Goal: Task Accomplishment & Management: Complete application form

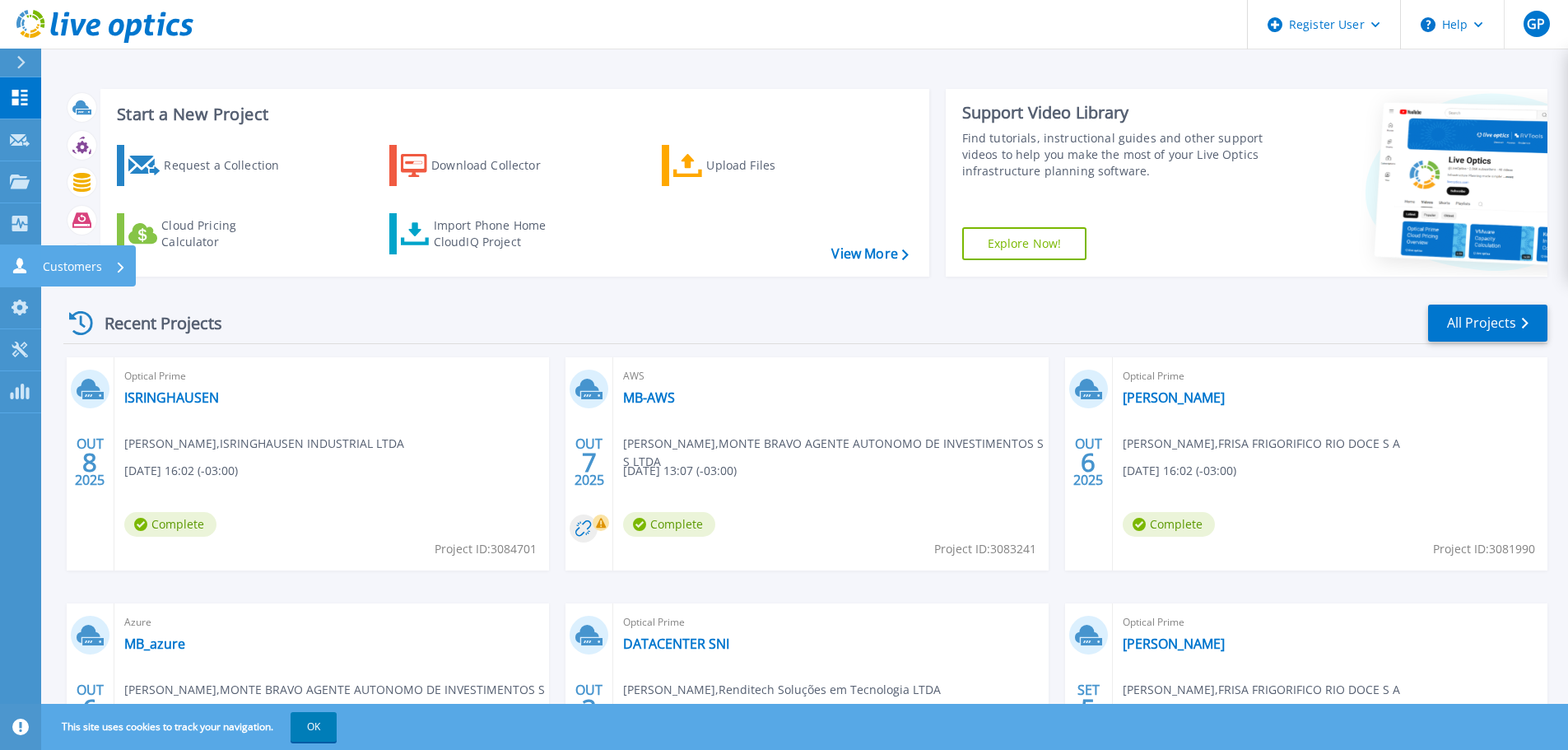
click at [2, 268] on link "Customers Customers" at bounding box center [20, 265] width 41 height 42
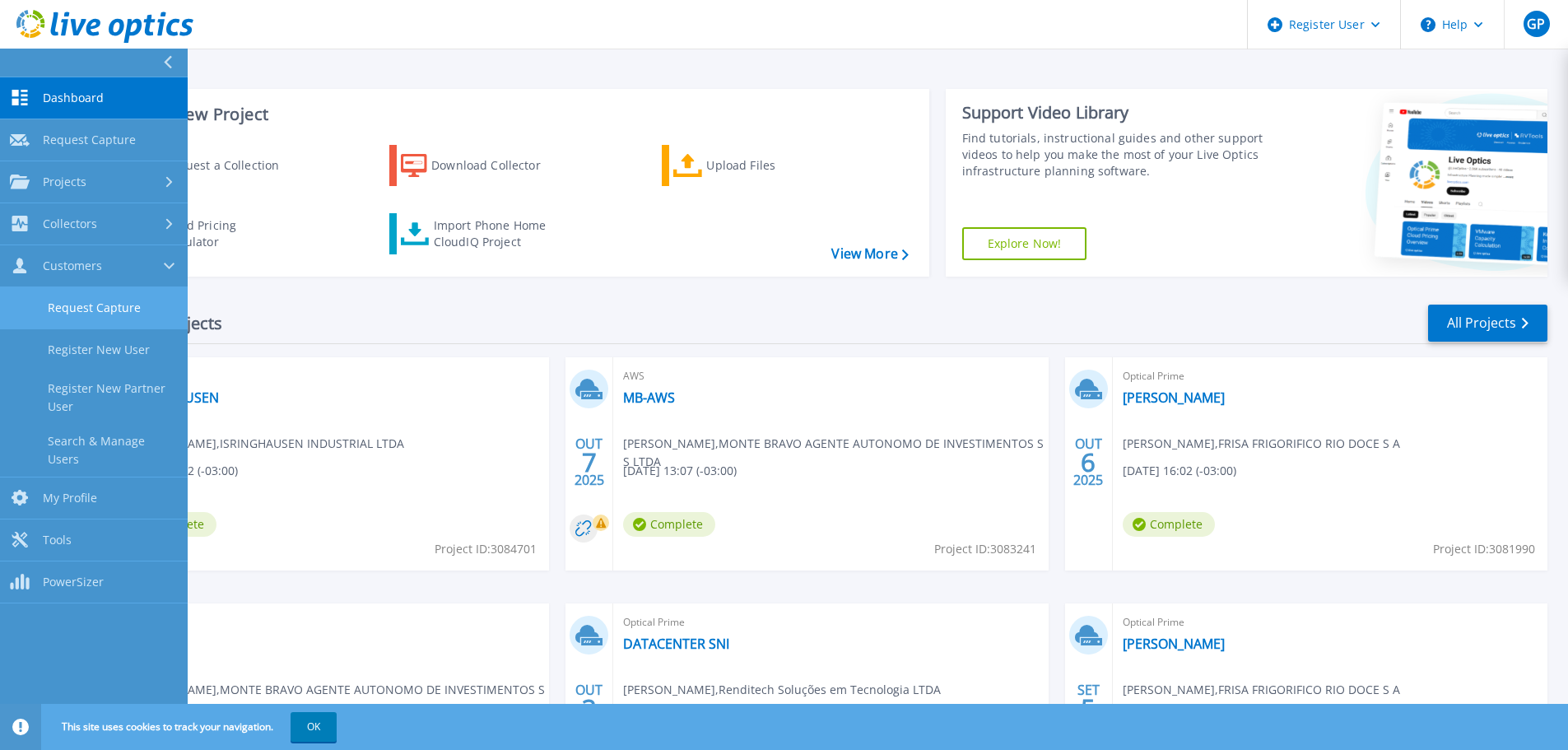
click at [121, 317] on link "Request Capture" at bounding box center [94, 308] width 188 height 42
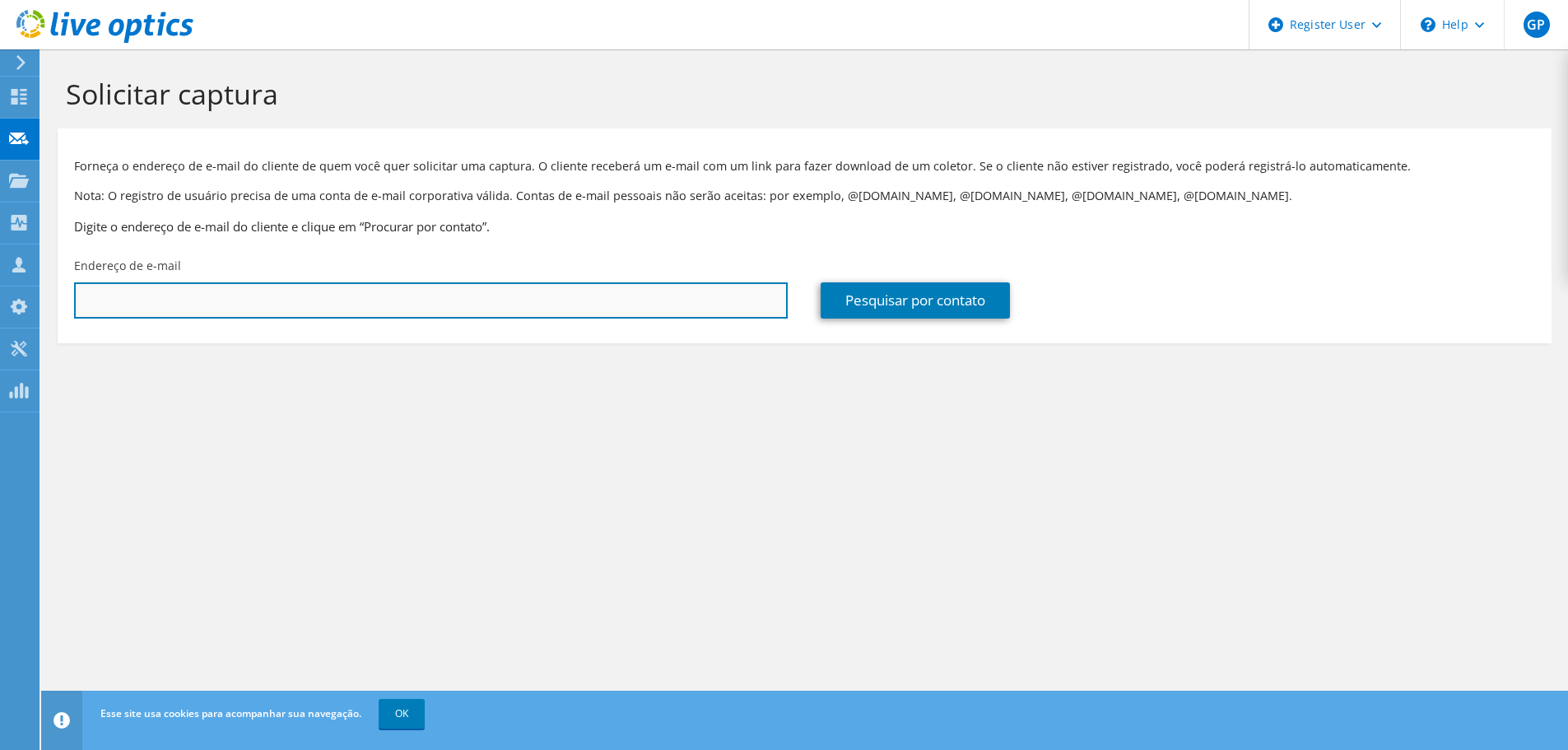
click at [292, 301] on input "text" at bounding box center [431, 300] width 714 height 36
paste input "carlos.brito@carmehil.com.br"
type input "carlos.brito@carmehil.com.br"
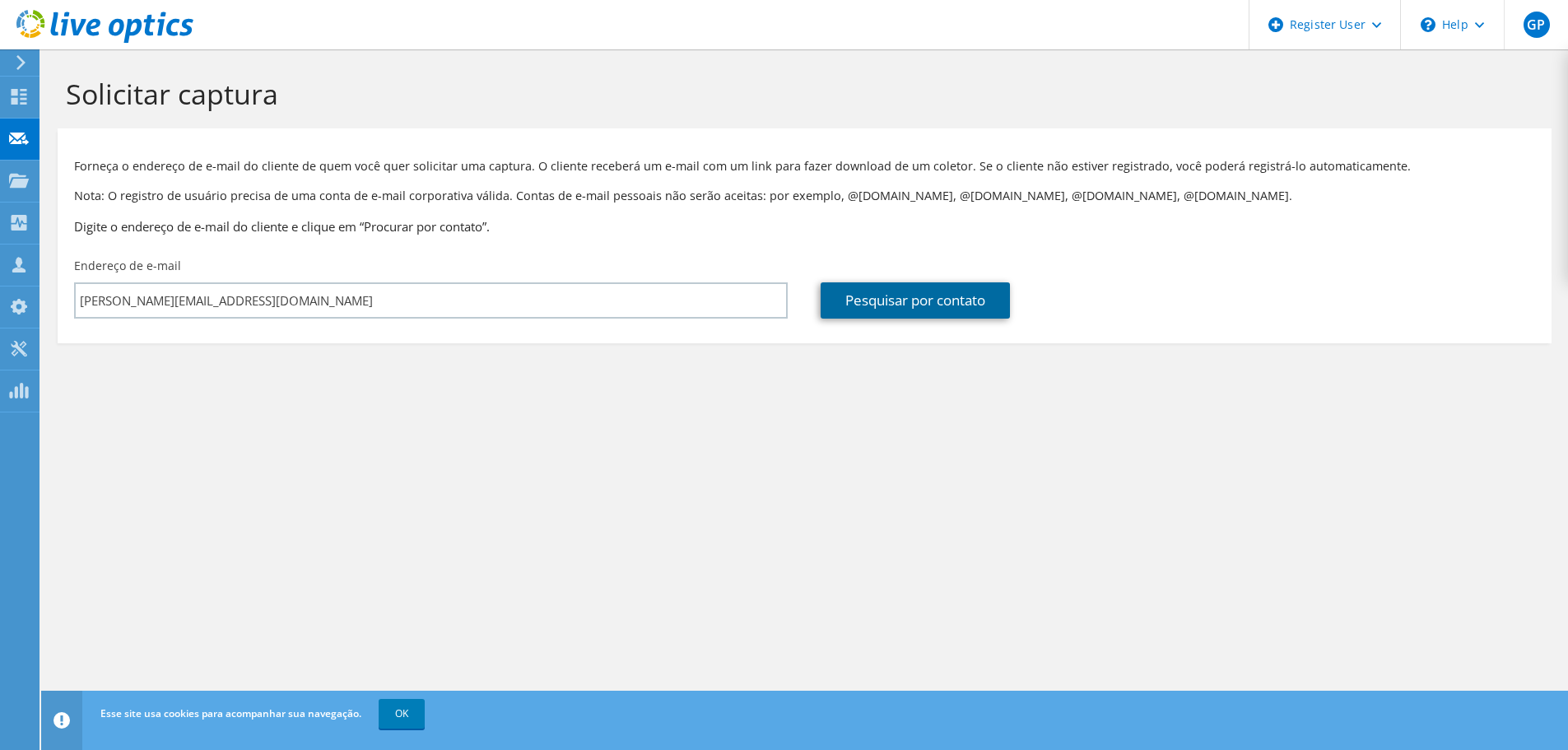
click at [912, 309] on link "Pesquisar por contato" at bounding box center [915, 300] width 189 height 36
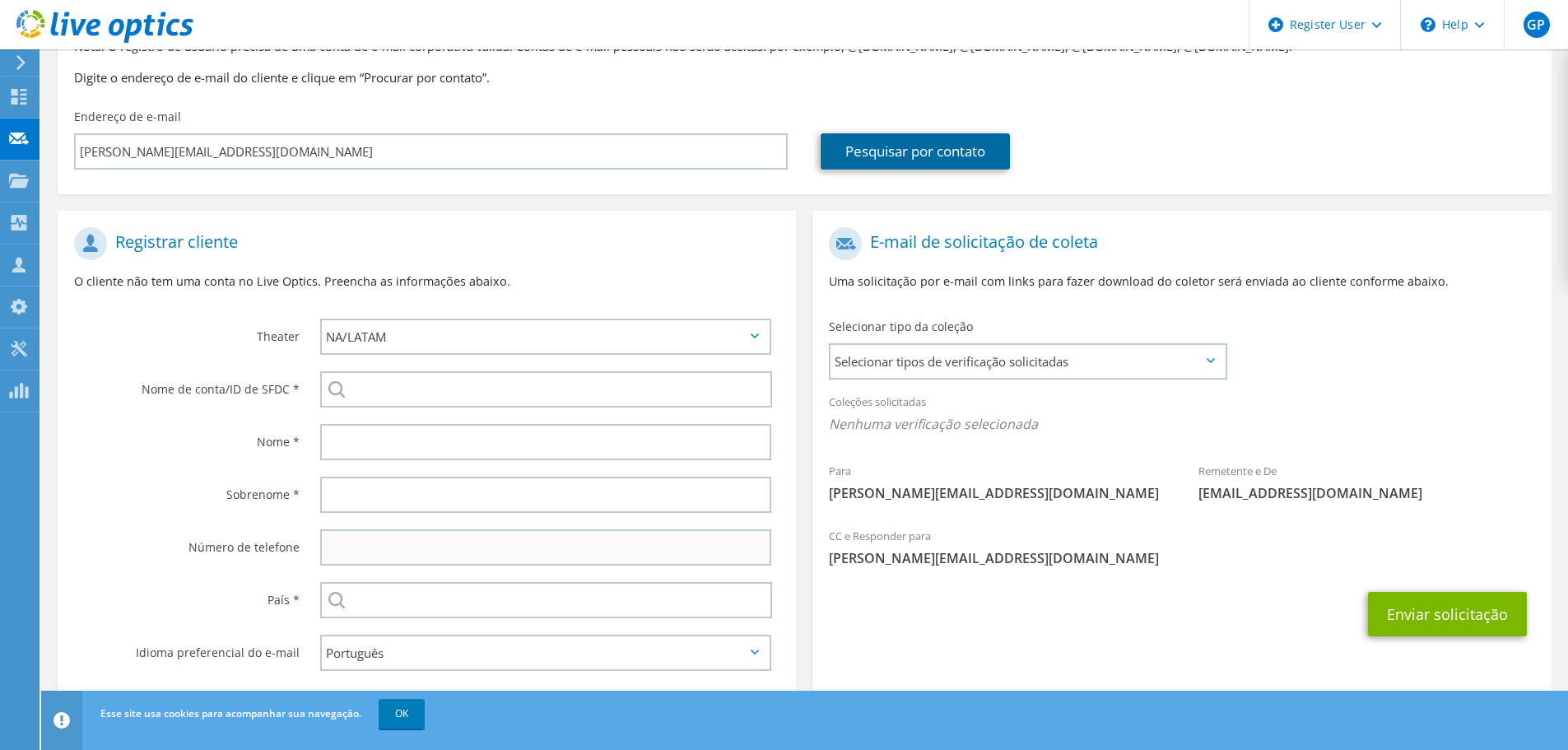
scroll to position [185, 0]
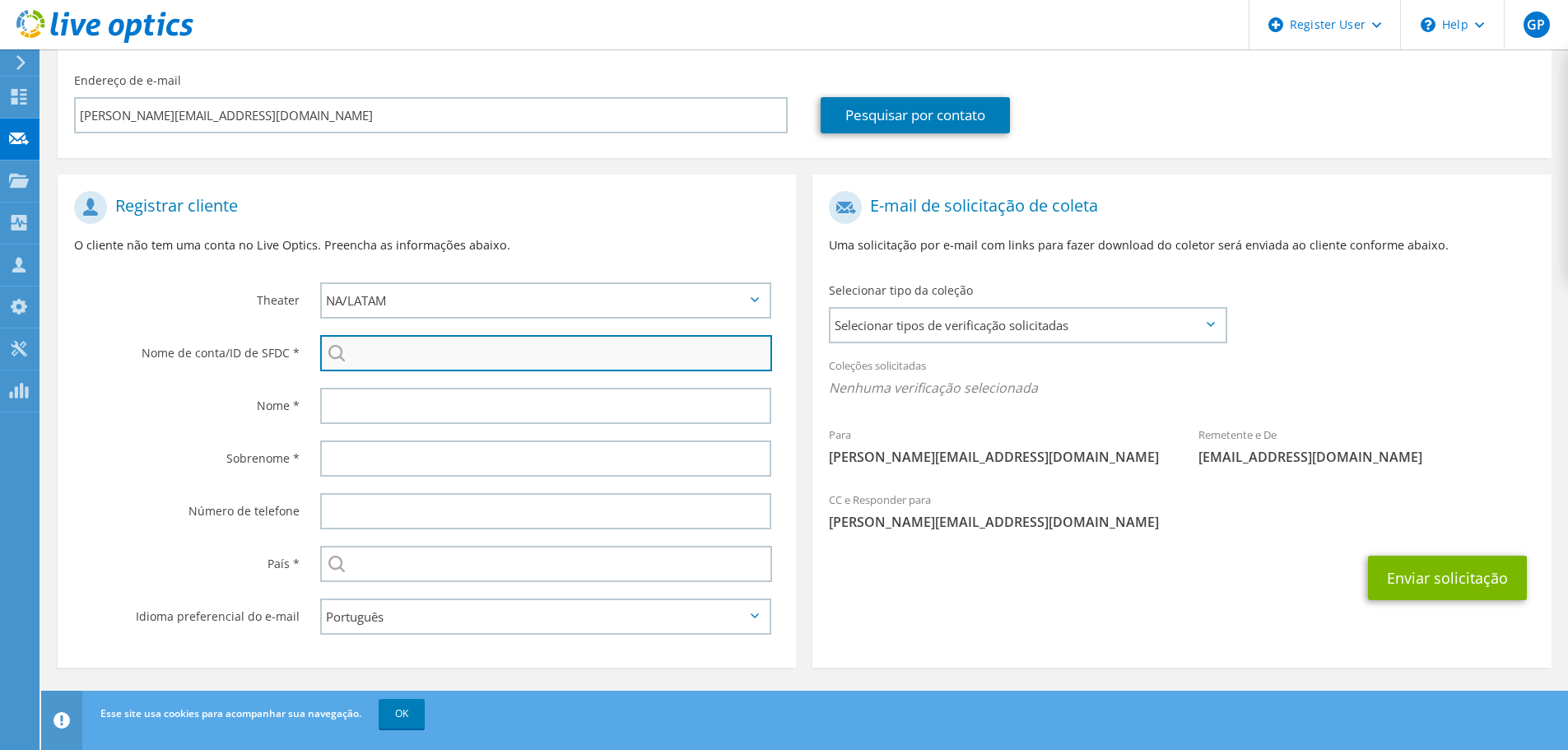
click at [394, 353] on input "search" at bounding box center [545, 352] width 452 height 36
click at [413, 363] on input "carmehil" at bounding box center [545, 352] width 452 height 36
click at [442, 374] on li "CARMEHIL - COMERCIAL ELETRICA LTDA : 3442727729" at bounding box center [453, 364] width 266 height 20
type input "CARMEHIL - COMERCIAL ELETRICA LTDA : 3442727729"
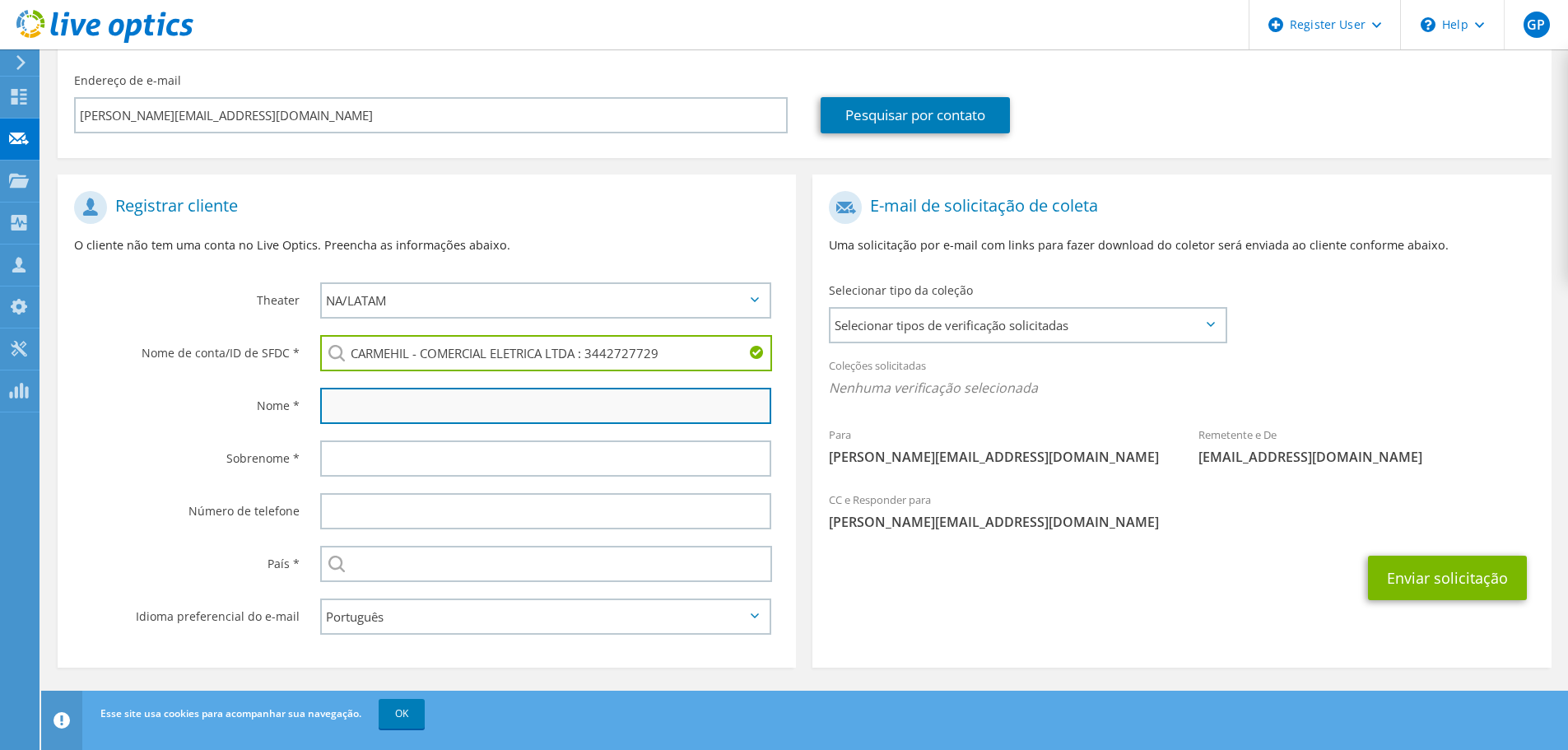
click at [399, 408] on input "text" at bounding box center [545, 405] width 451 height 36
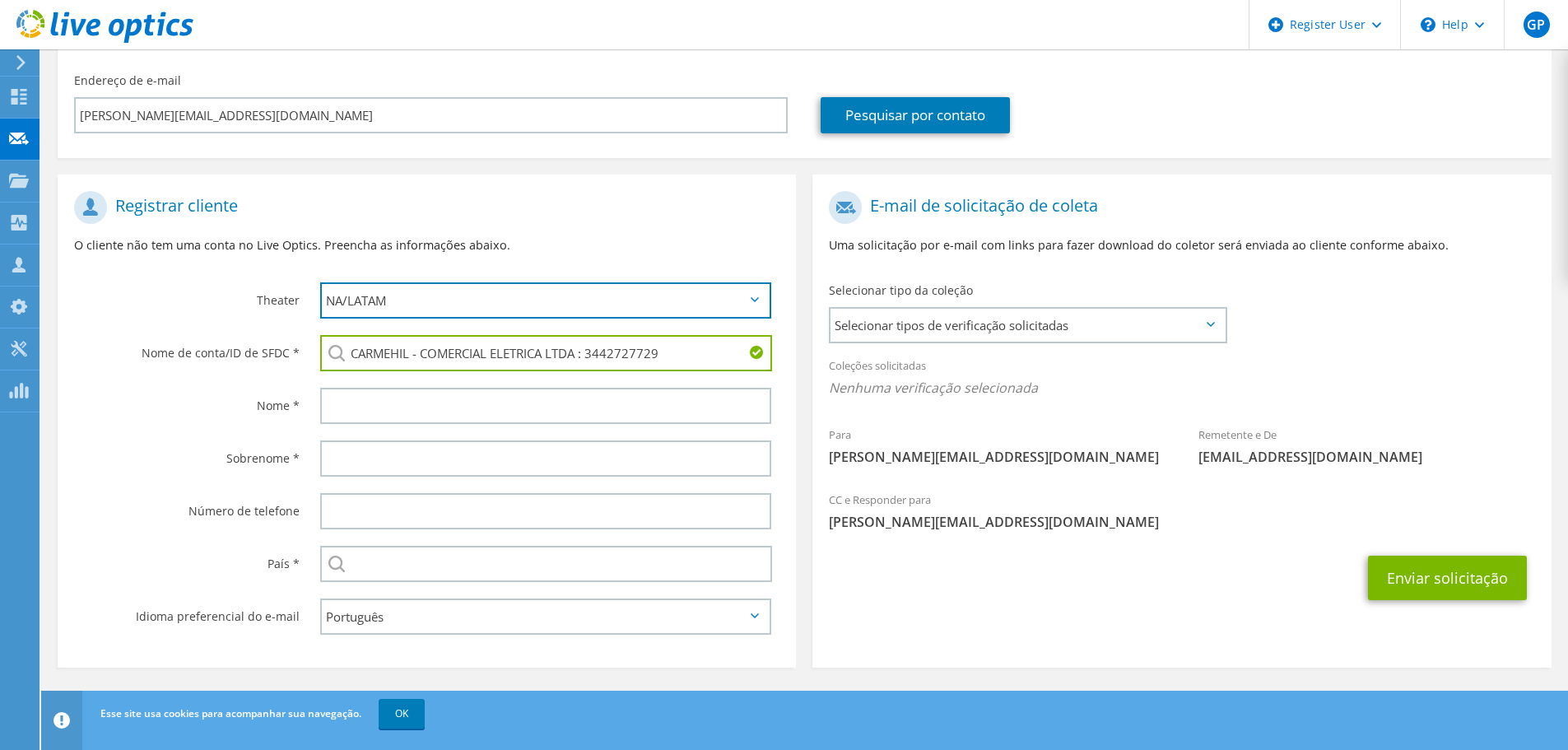
click at [462, 313] on select "APJ EMEA NA/LATAM" at bounding box center [545, 300] width 451 height 36
click at [320, 282] on select "APJ EMEA NA/LATAM" at bounding box center [545, 300] width 451 height 36
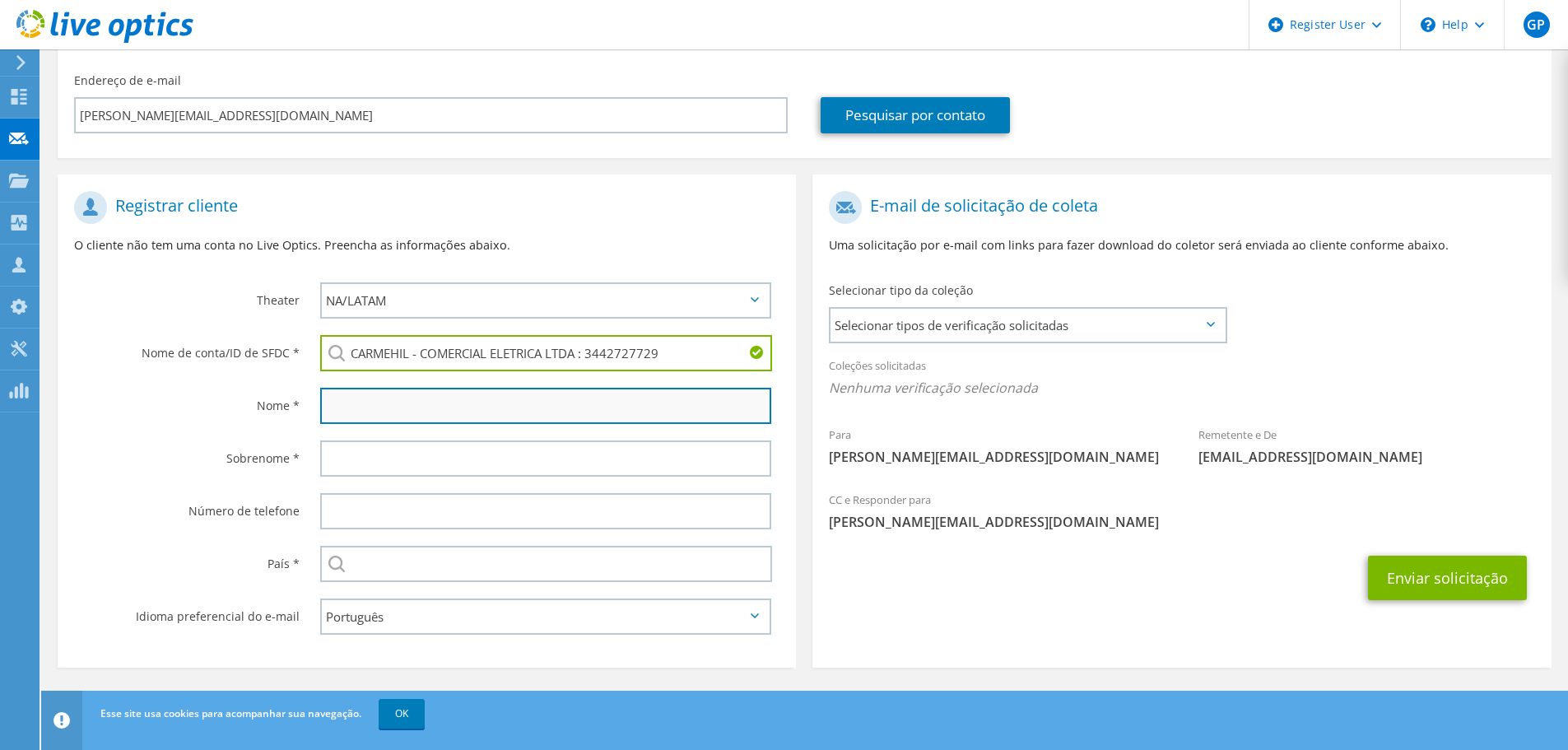
click at [359, 401] on input "text" at bounding box center [545, 405] width 451 height 36
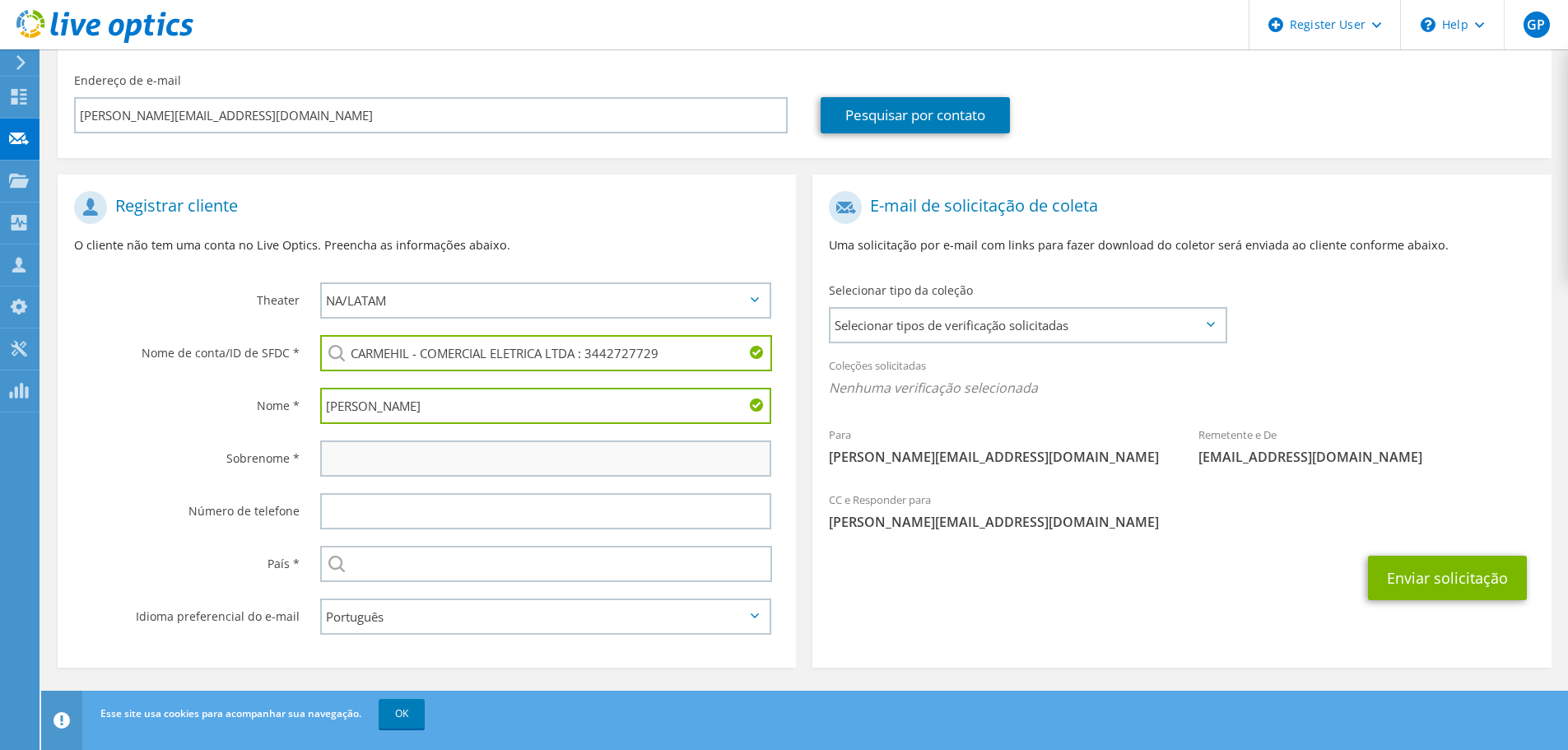
type input "Carlos"
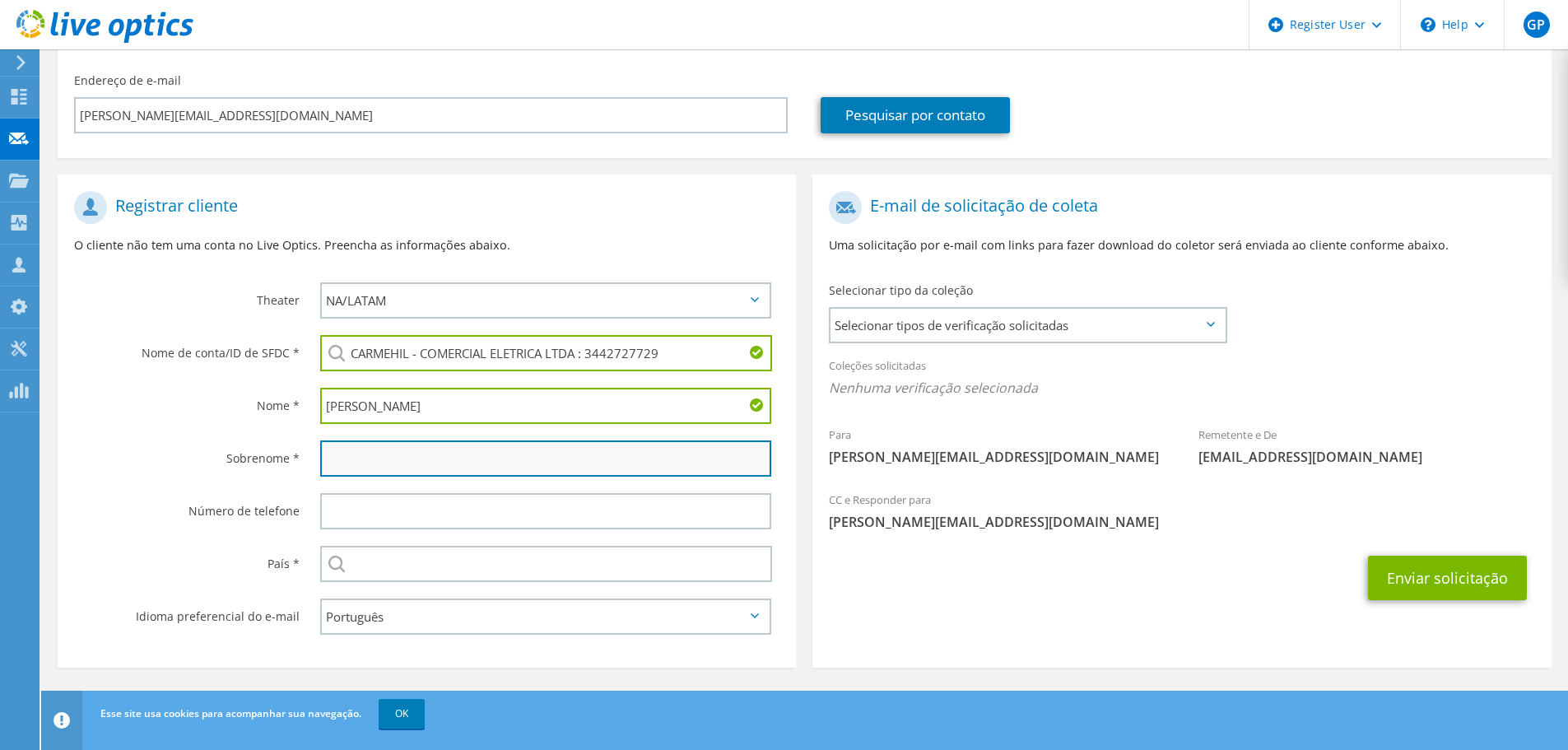
click at [396, 456] on input "text" at bounding box center [545, 458] width 451 height 36
type input "Brito"
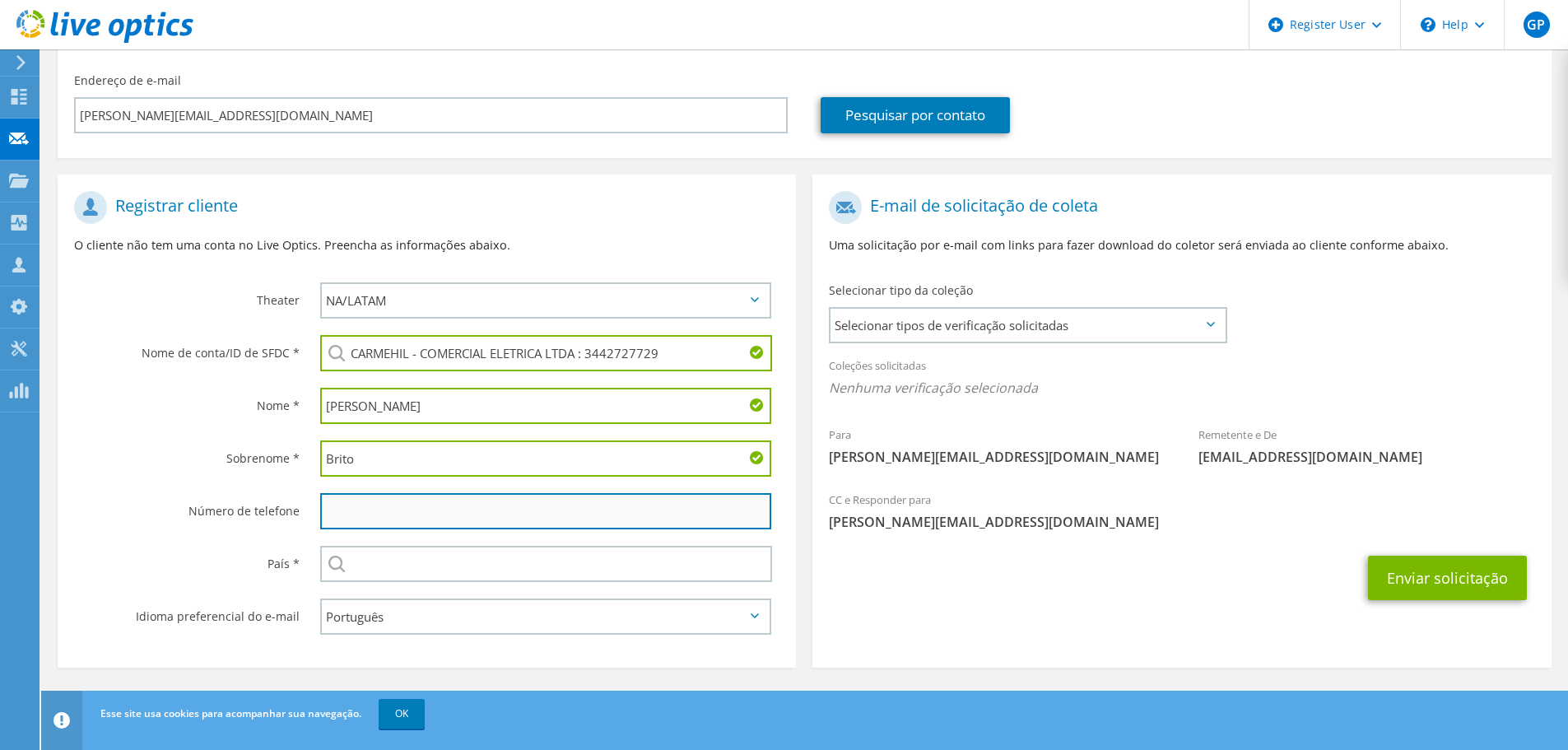
click at [428, 513] on input "text" at bounding box center [545, 511] width 451 height 36
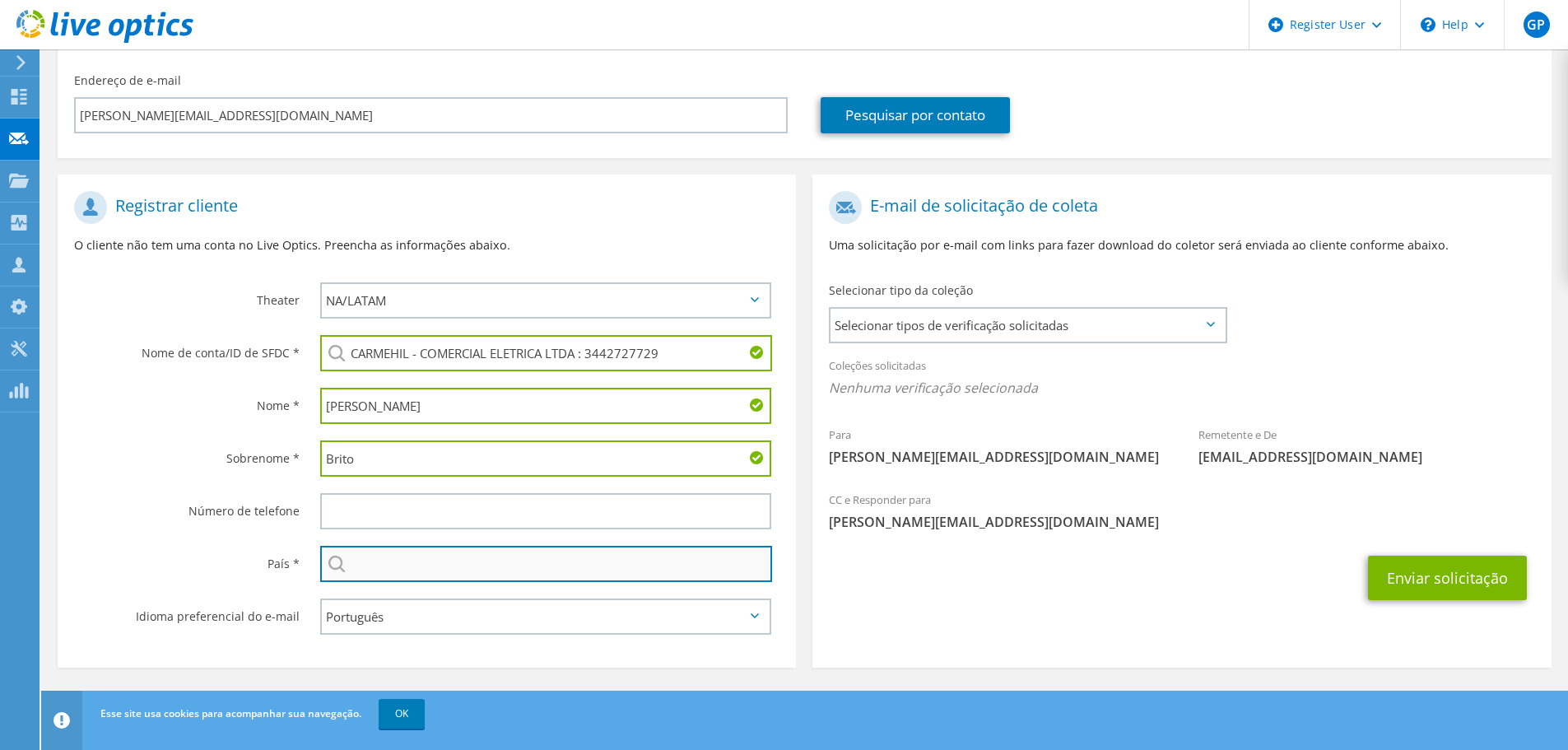
click at [410, 572] on input "text" at bounding box center [545, 563] width 452 height 36
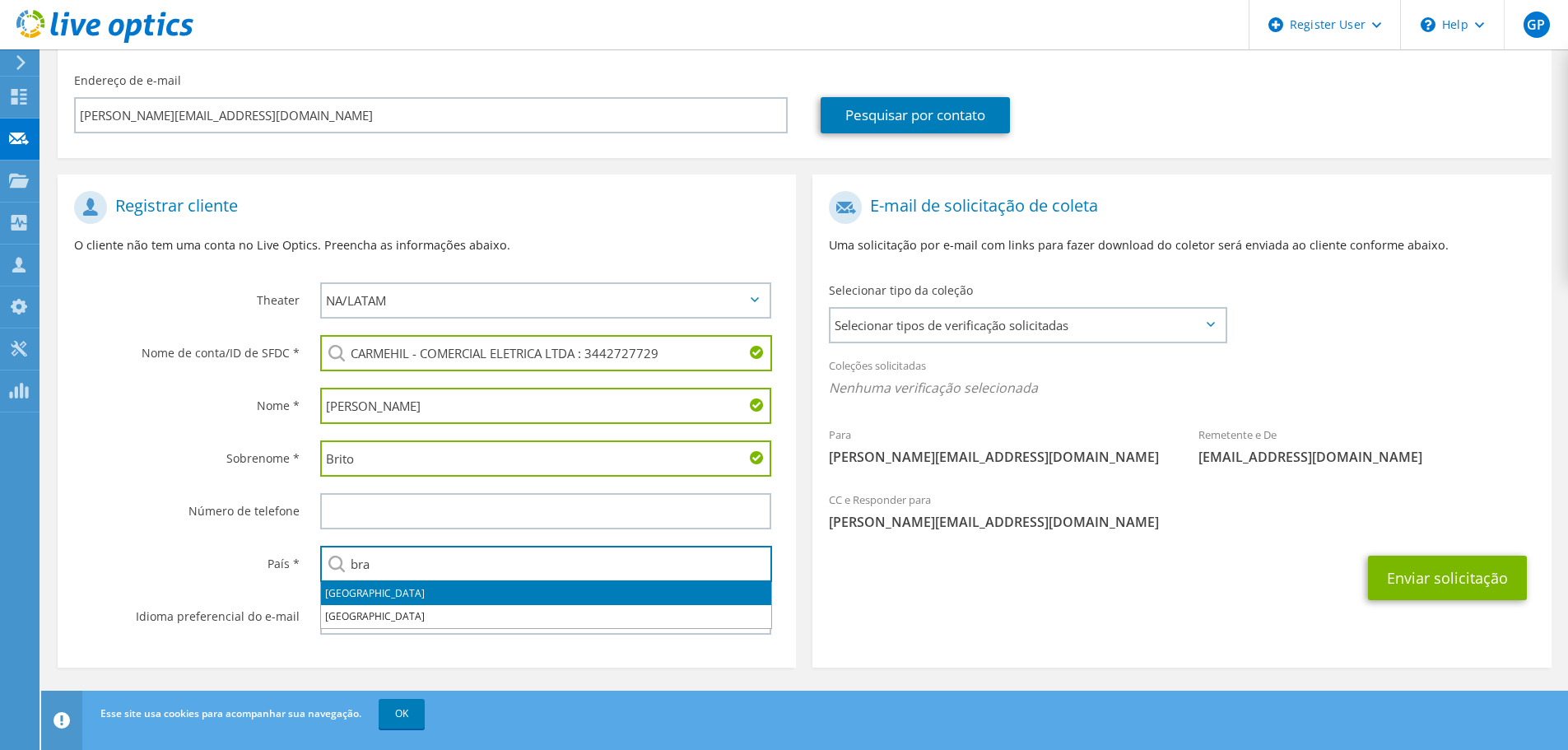
click at [395, 584] on li "Brasil" at bounding box center [546, 593] width 451 height 23
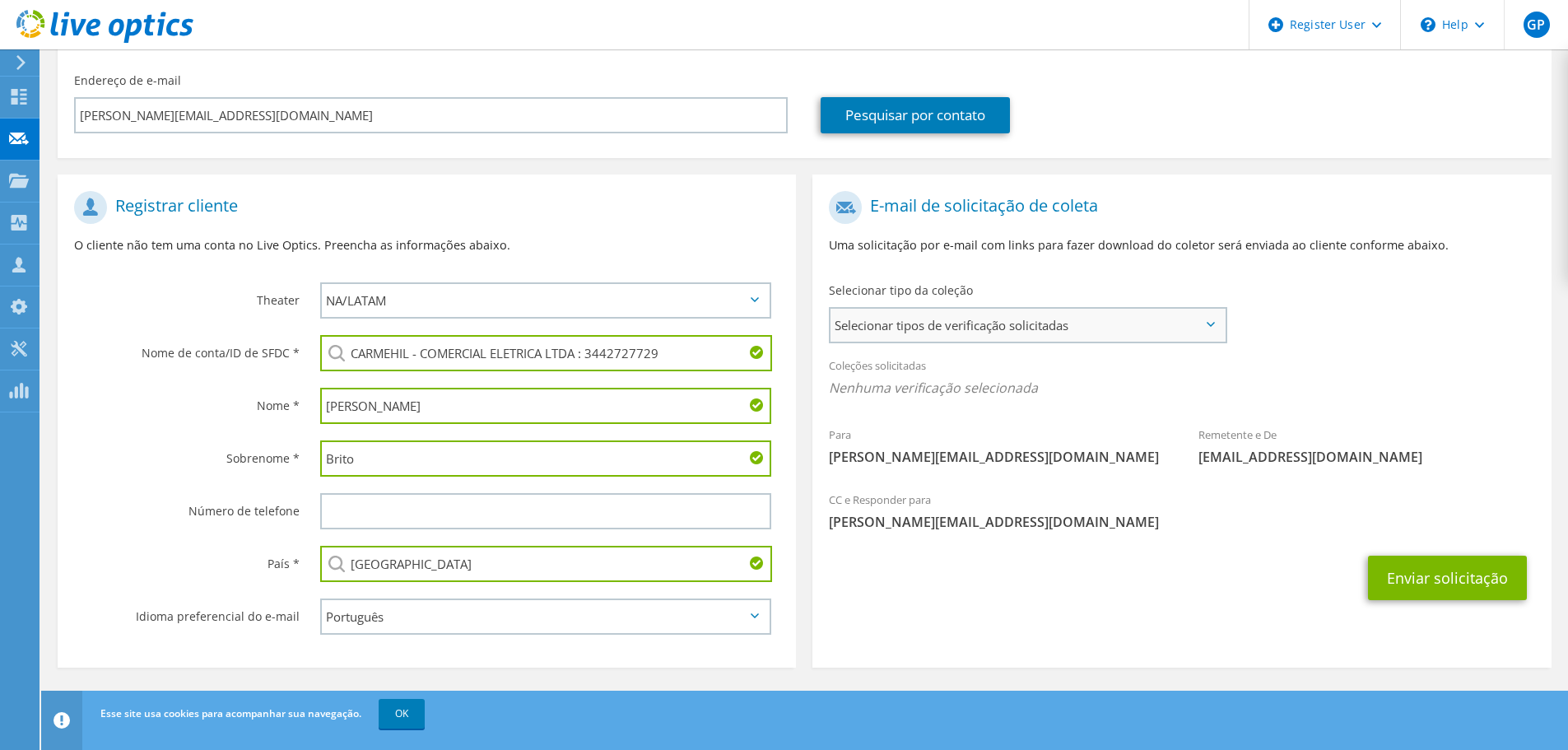
type input "Brasil"
click at [1051, 331] on span "Selecionar tipos de verificação solicitadas" at bounding box center [1028, 325] width 394 height 33
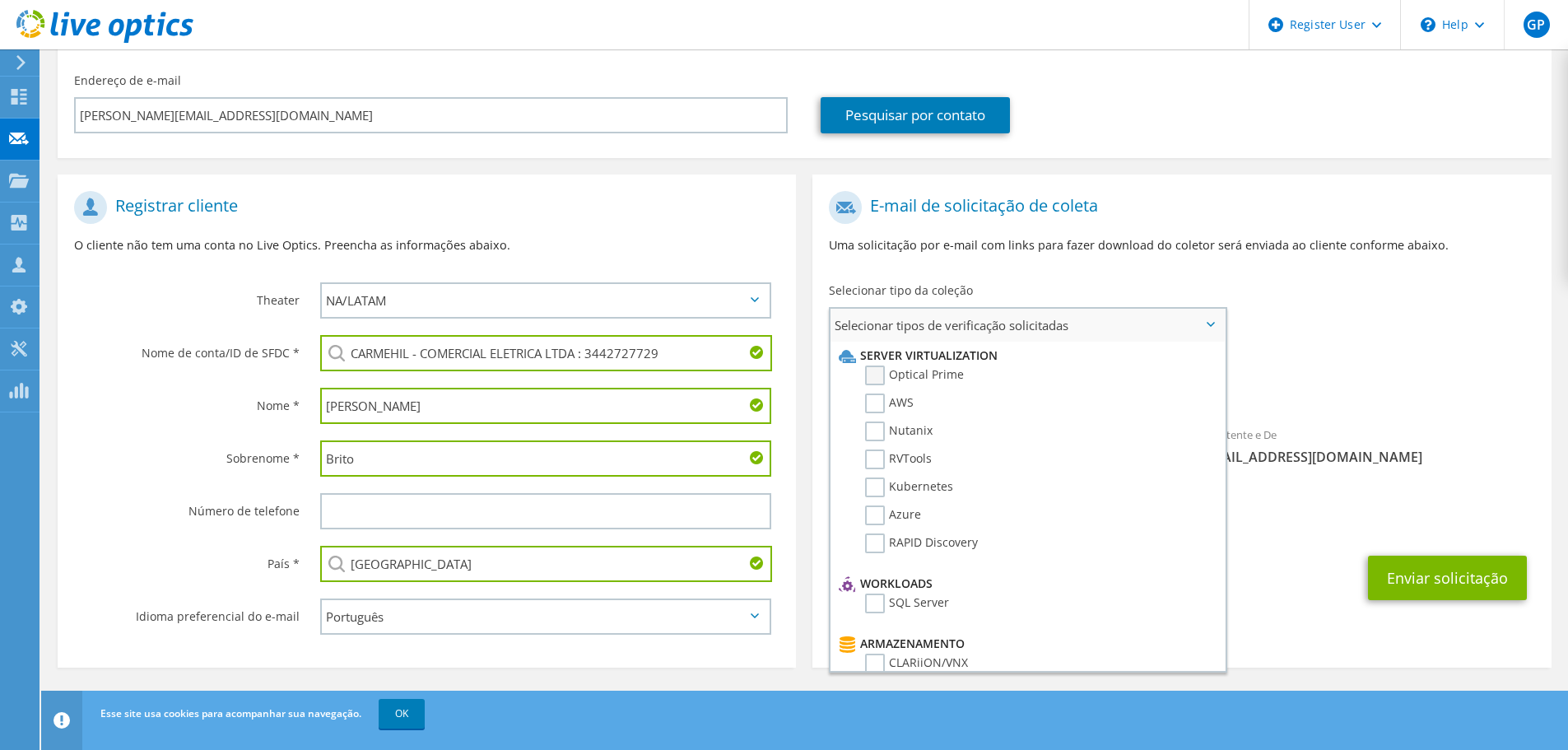
click at [908, 382] on label "Optical Prime" at bounding box center [915, 375] width 99 height 20
click at [0, 0] on input "Optical Prime" at bounding box center [0, 0] width 0 height 0
click at [1326, 362] on div "Coleções solicitadas Nenhuma verificação selecionada Optical Prime" at bounding box center [1181, 381] width 738 height 66
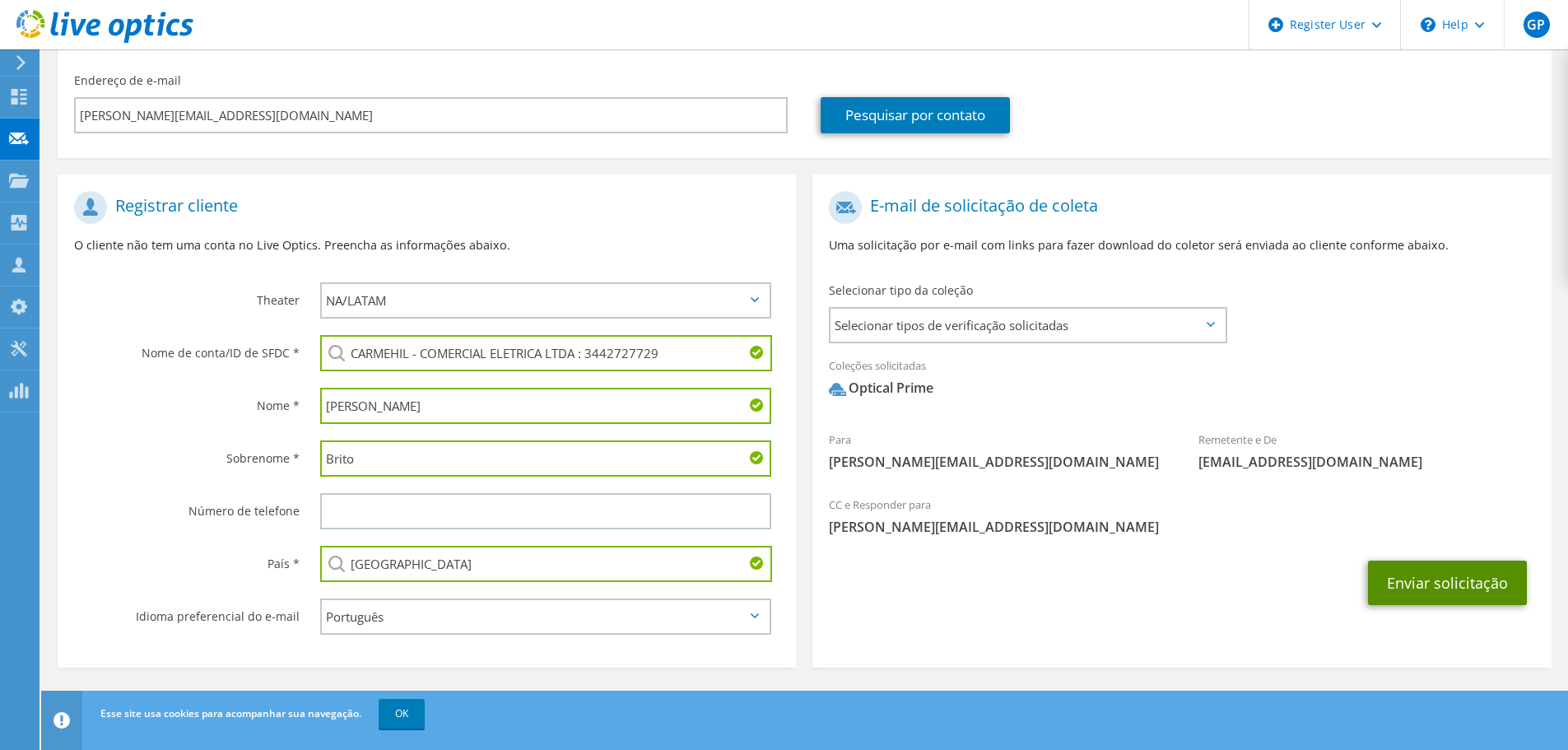
click at [1409, 591] on button "Enviar solicitação" at bounding box center [1448, 583] width 159 height 44
